Goal: Find specific page/section: Find specific page/section

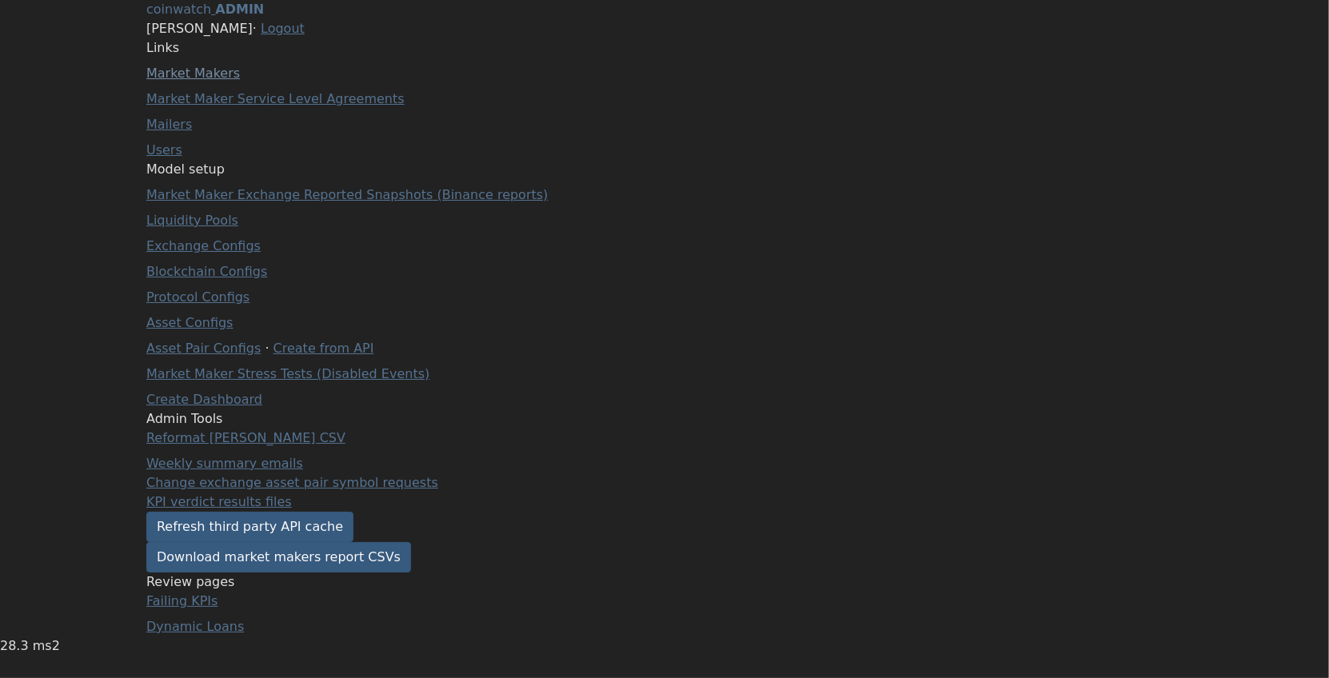
click at [218, 81] on link "Market Makers" at bounding box center [193, 73] width 94 height 15
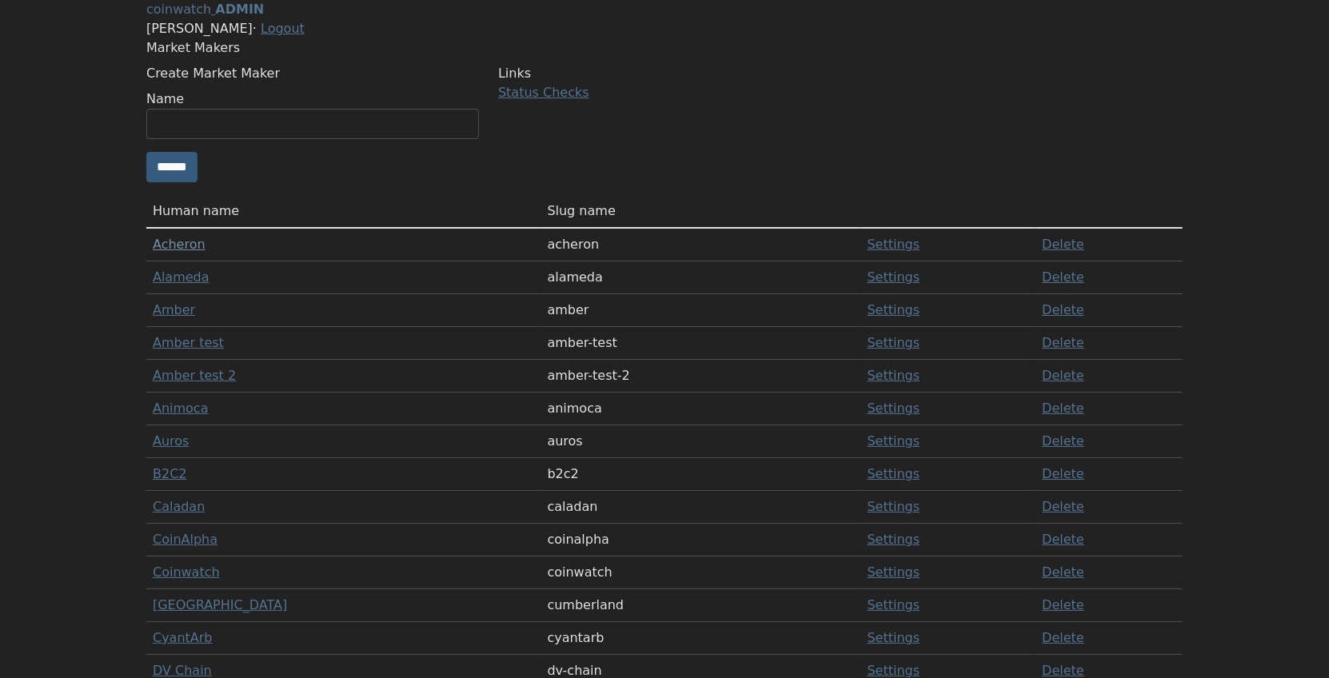
click at [206, 252] on link "Acheron" at bounding box center [179, 244] width 53 height 15
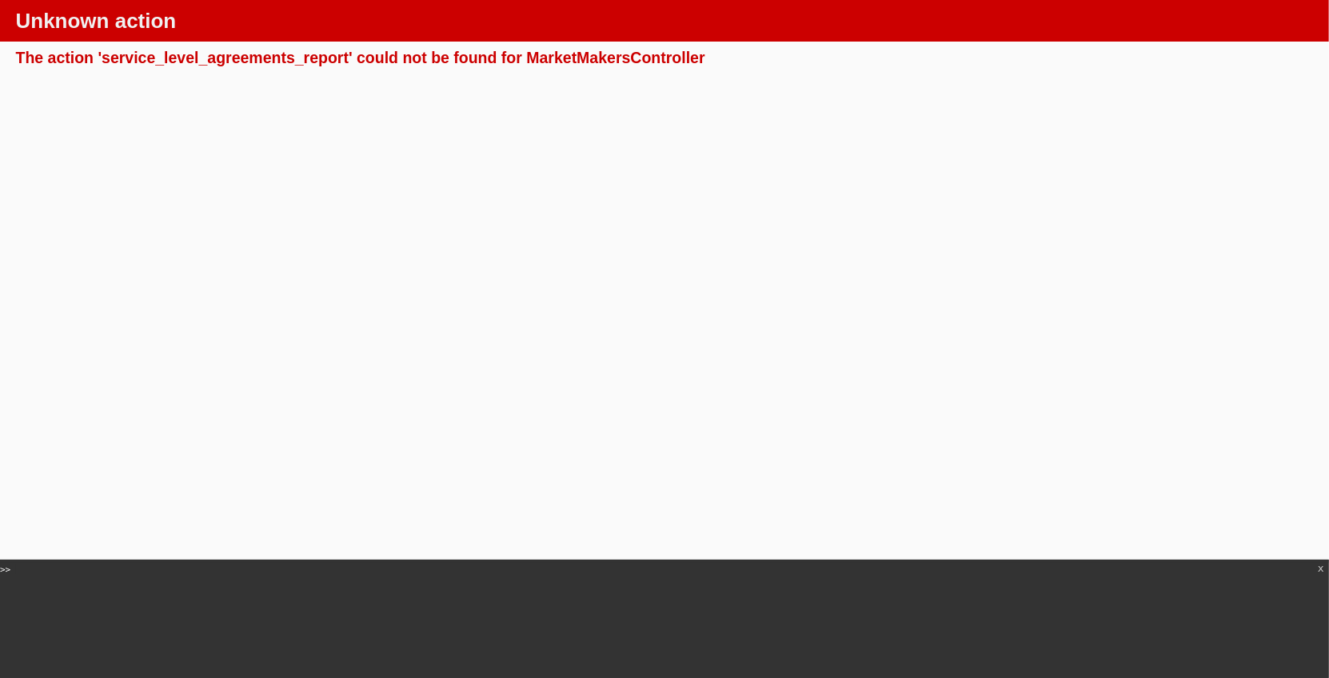
click at [266, 59] on div "The action 'service_level_agreements_report' could not be found for MarketMaker…" at bounding box center [665, 58] width 1298 height 20
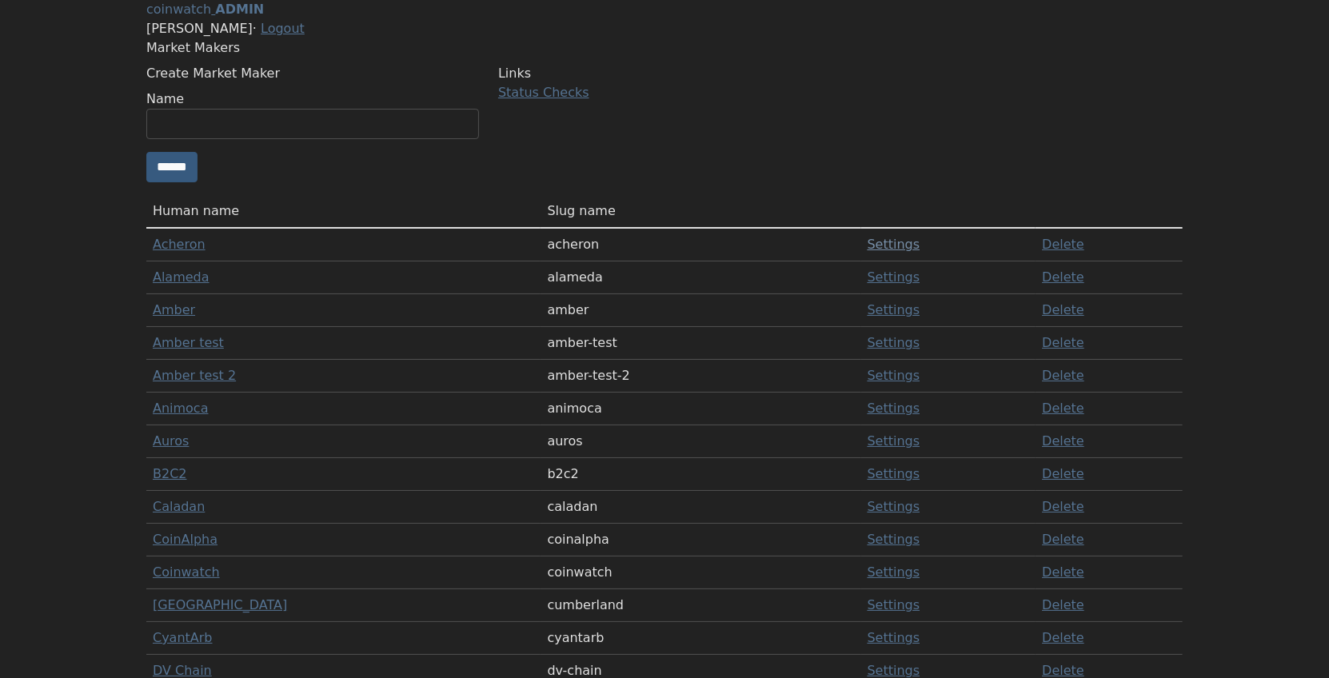
click at [868, 252] on link "Settings" at bounding box center [894, 244] width 53 height 15
click at [202, 252] on link "Acheron" at bounding box center [179, 244] width 53 height 15
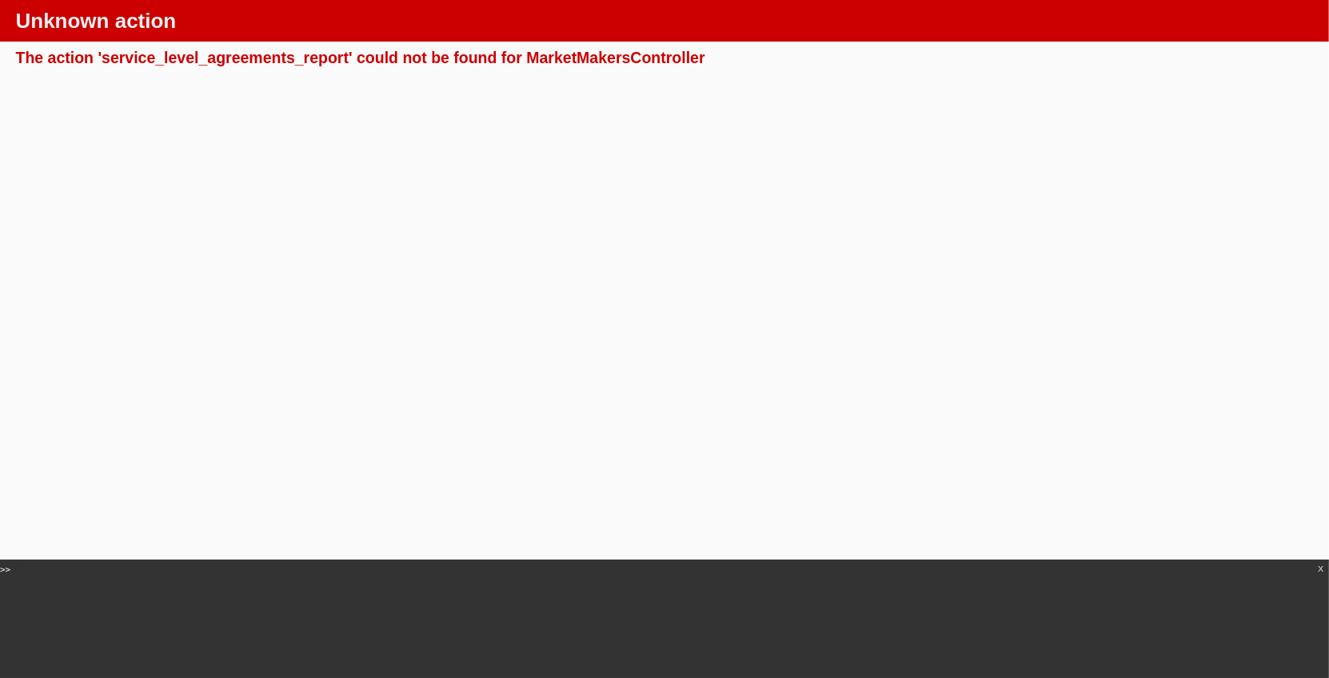
click at [198, 67] on div "The action 'service_level_agreements_report' could not be found for MarketMaker…" at bounding box center [665, 58] width 1298 height 20
click at [596, 58] on div "The action 'service_level_agreements_report' could not be found for MarketMaker…" at bounding box center [665, 58] width 1298 height 20
copy div "MarketMakersController"
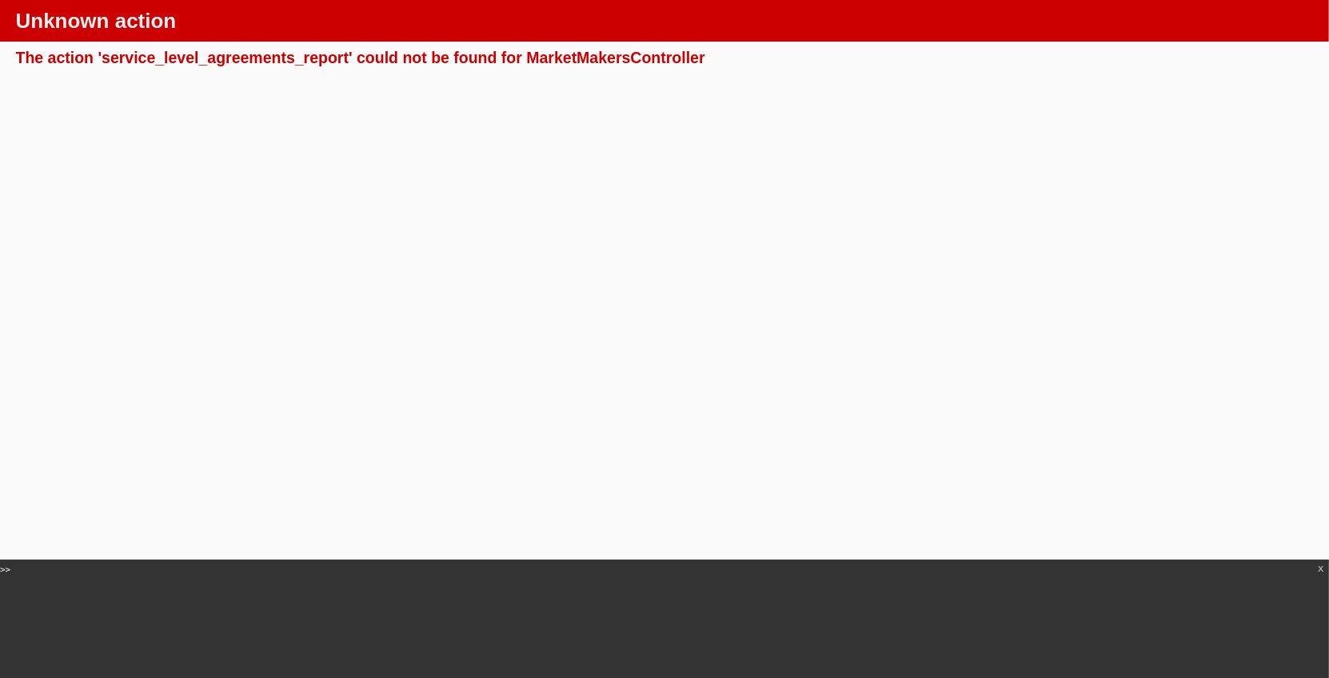
click at [254, 58] on div "The action 'service_level_agreements_report' could not be found for MarketMaker…" at bounding box center [665, 58] width 1298 height 20
copy div "service_level_agreements_report"
click at [612, 58] on div "The action 'service_level_agreements_report' could not be found for MarketMaker…" at bounding box center [665, 58] width 1298 height 20
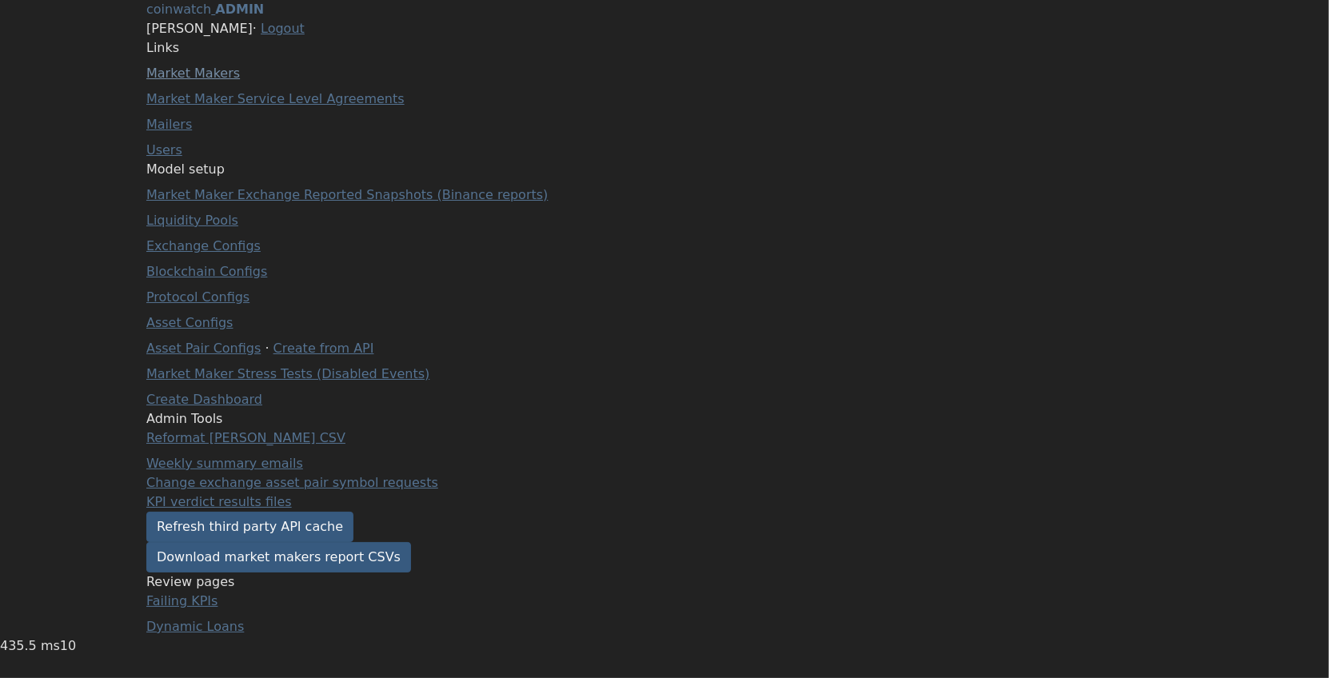
click at [240, 81] on link "Market Makers" at bounding box center [193, 73] width 94 height 15
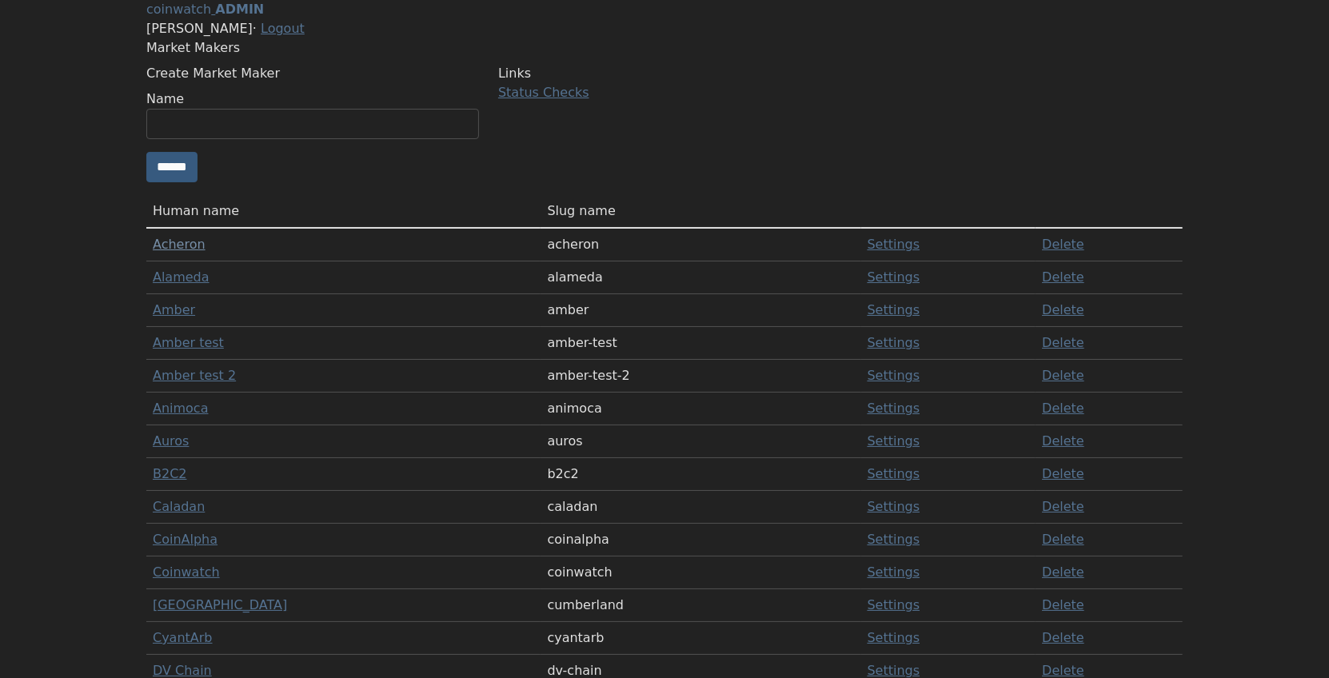
click at [206, 252] on link "Acheron" at bounding box center [179, 244] width 53 height 15
